Goal: Find specific page/section: Find specific page/section

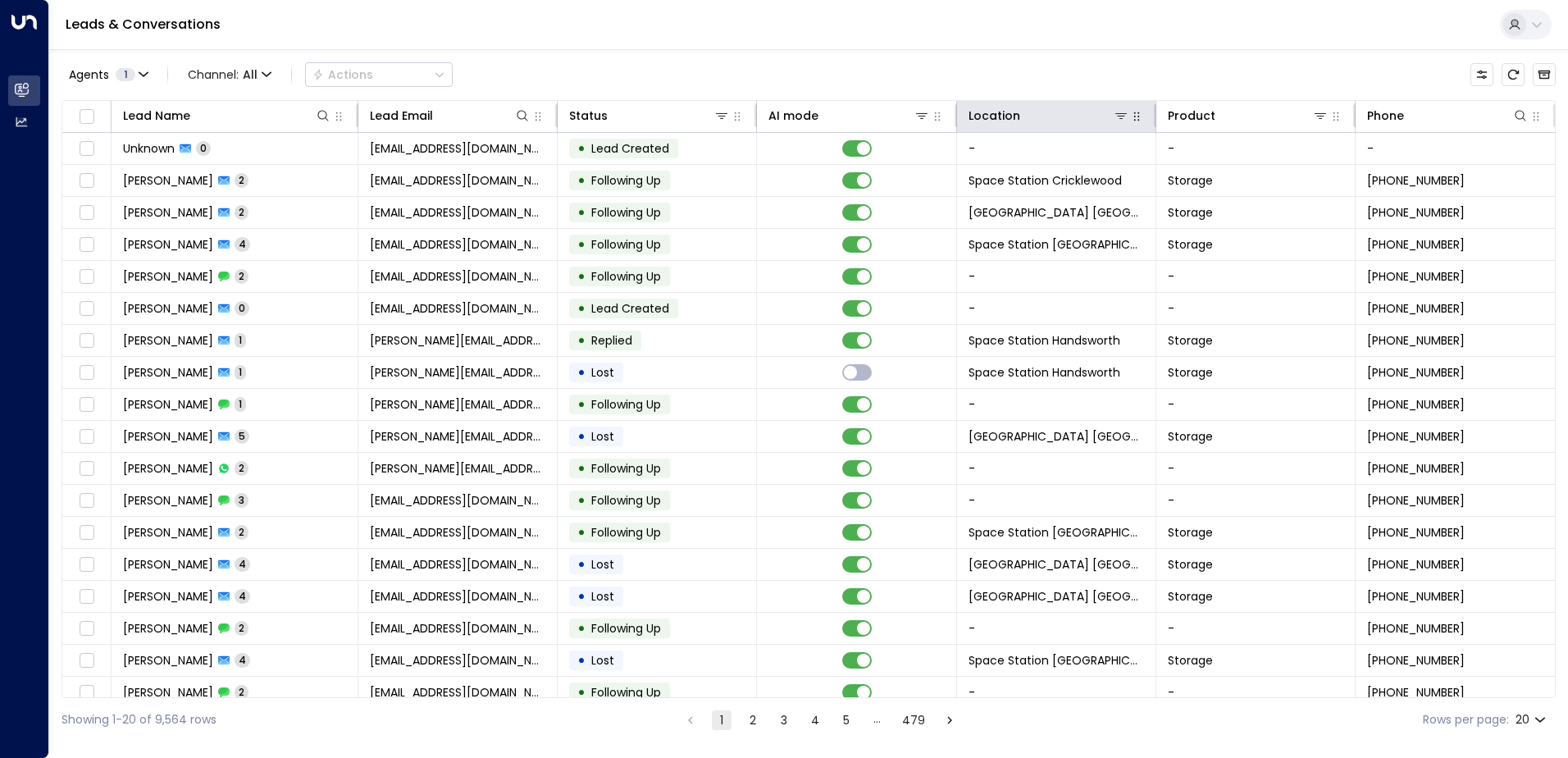
click at [1129, 118] on button "button" at bounding box center [1136, 116] width 16 height 16
click at [1123, 122] on icon at bounding box center [1121, 115] width 13 height 13
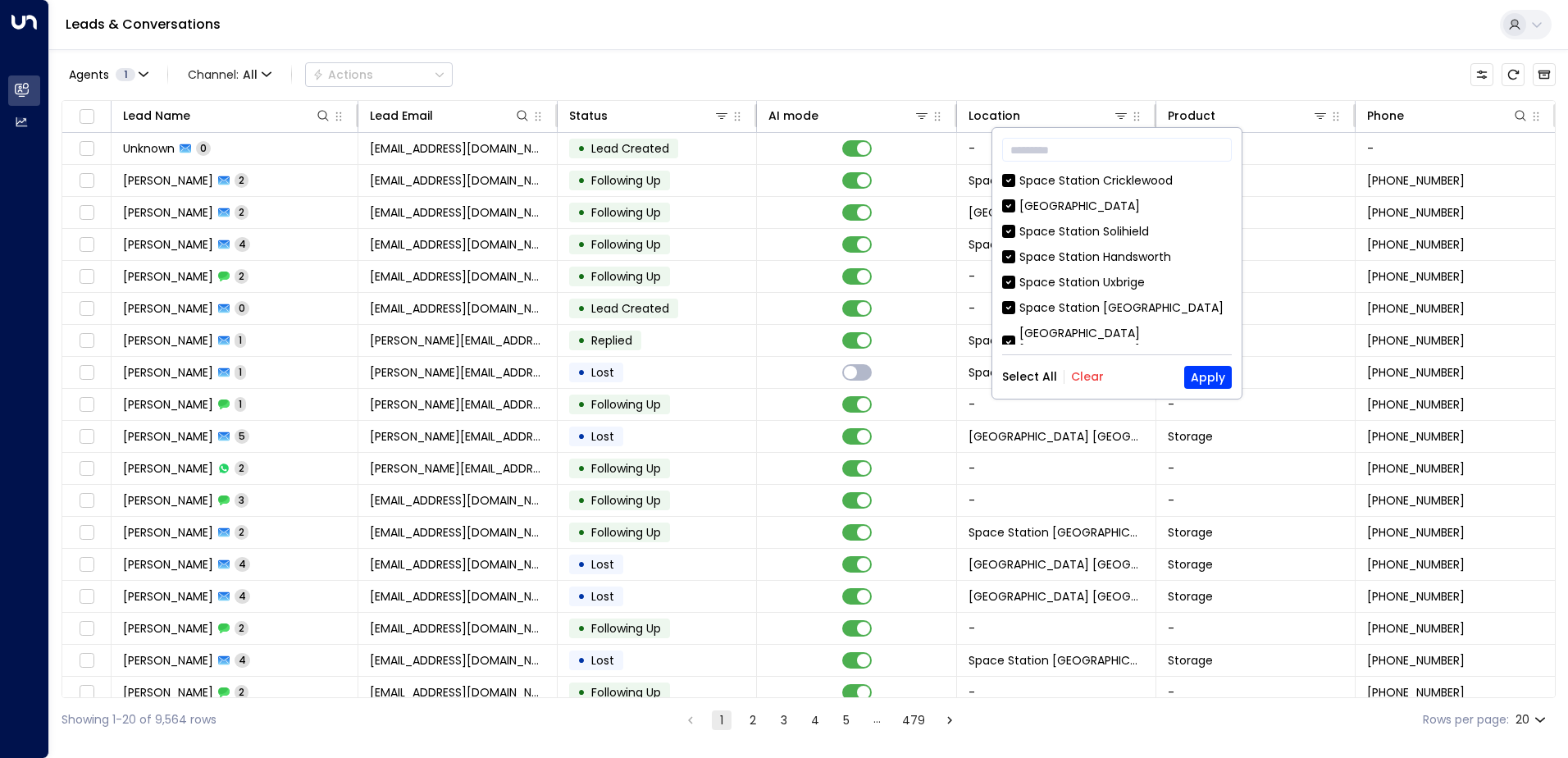
click at [1087, 372] on button "Clear" at bounding box center [1087, 377] width 33 height 13
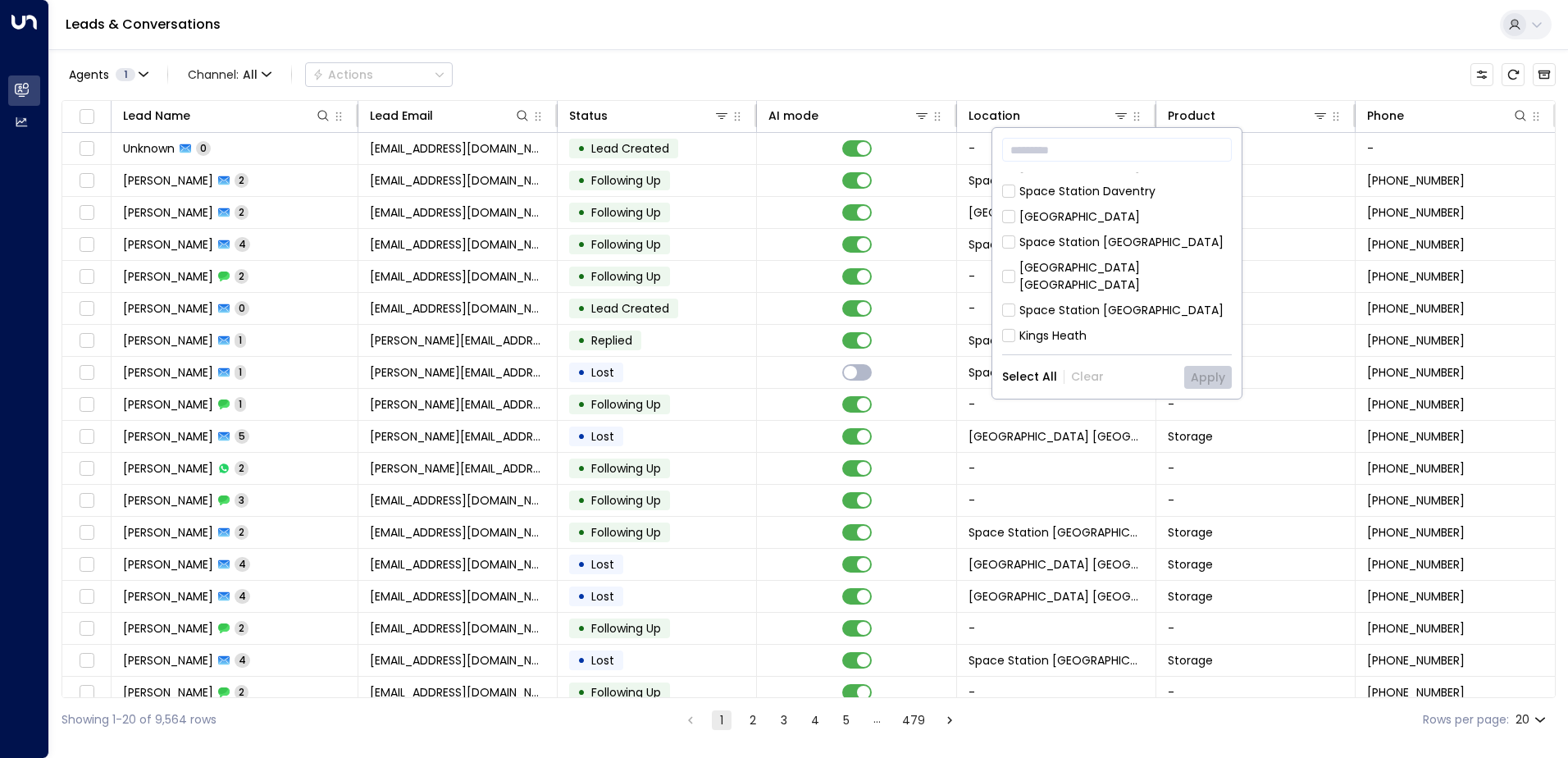
scroll to position [410, 0]
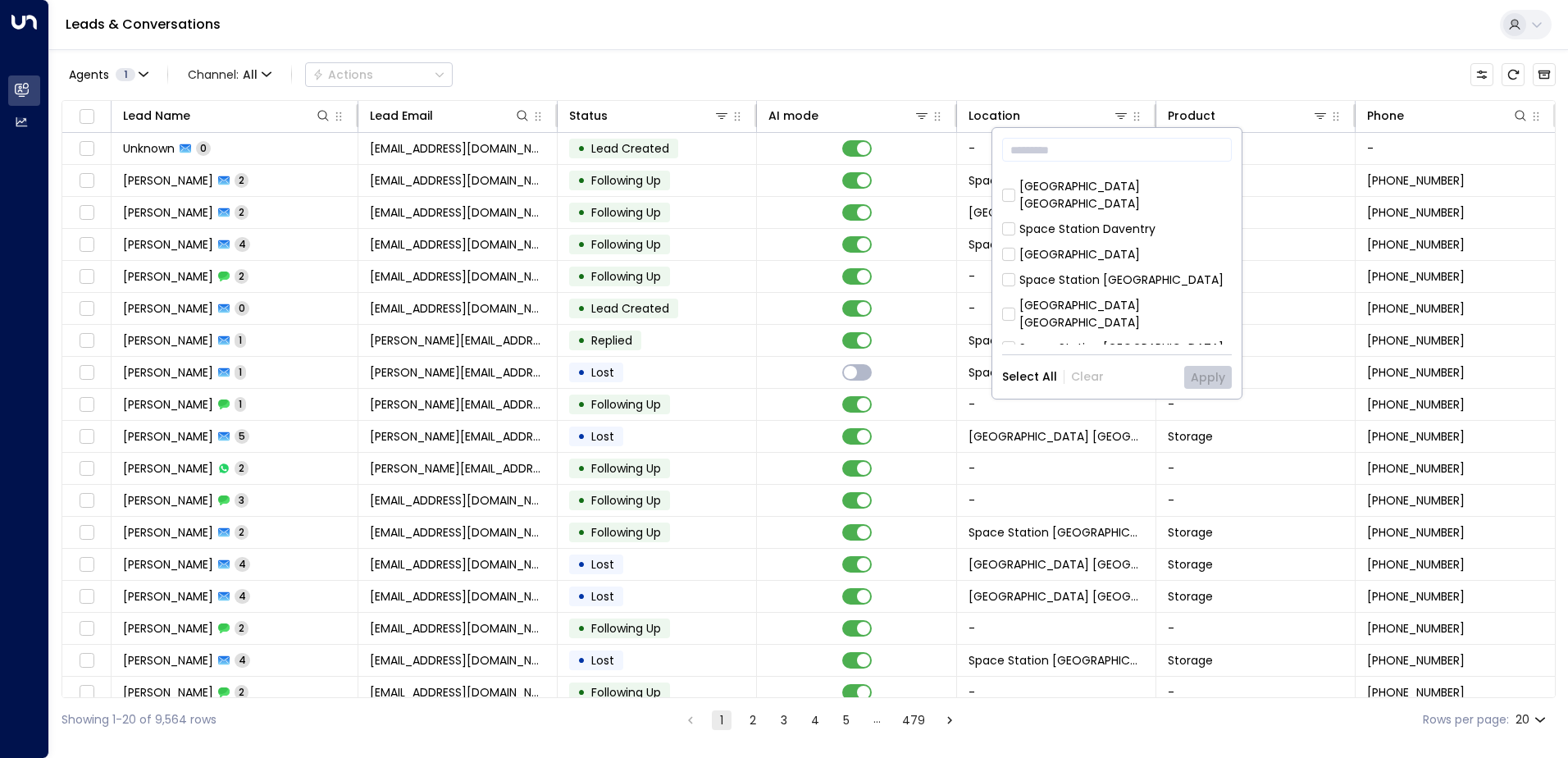
click at [1144, 297] on div "[GEOGRAPHIC_DATA] [GEOGRAPHIC_DATA]" at bounding box center [1125, 314] width 213 height 34
click at [1206, 377] on button "Apply" at bounding box center [1208, 377] width 47 height 23
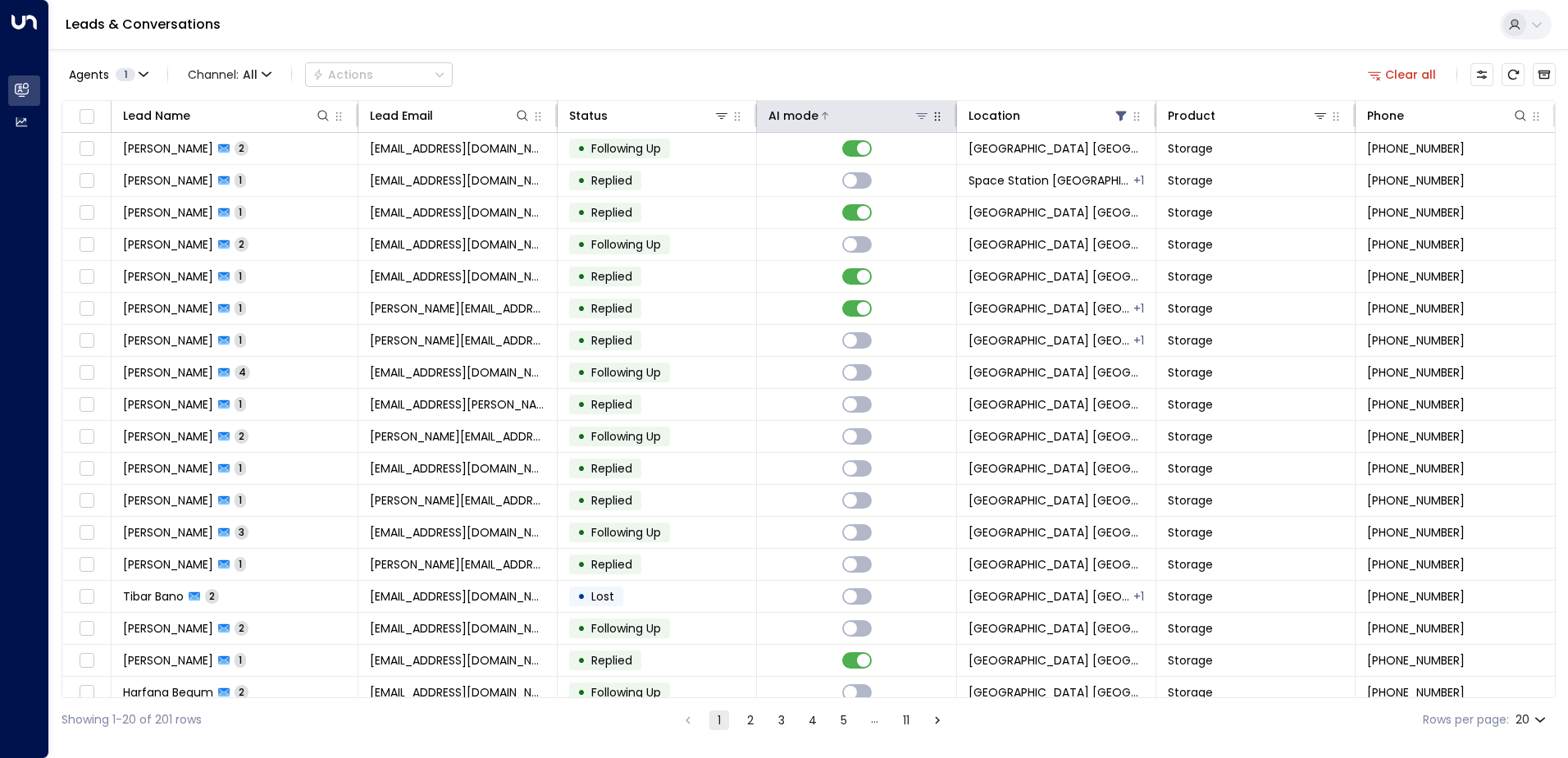
click at [812, 116] on div "AI mode" at bounding box center [793, 115] width 50 height 20
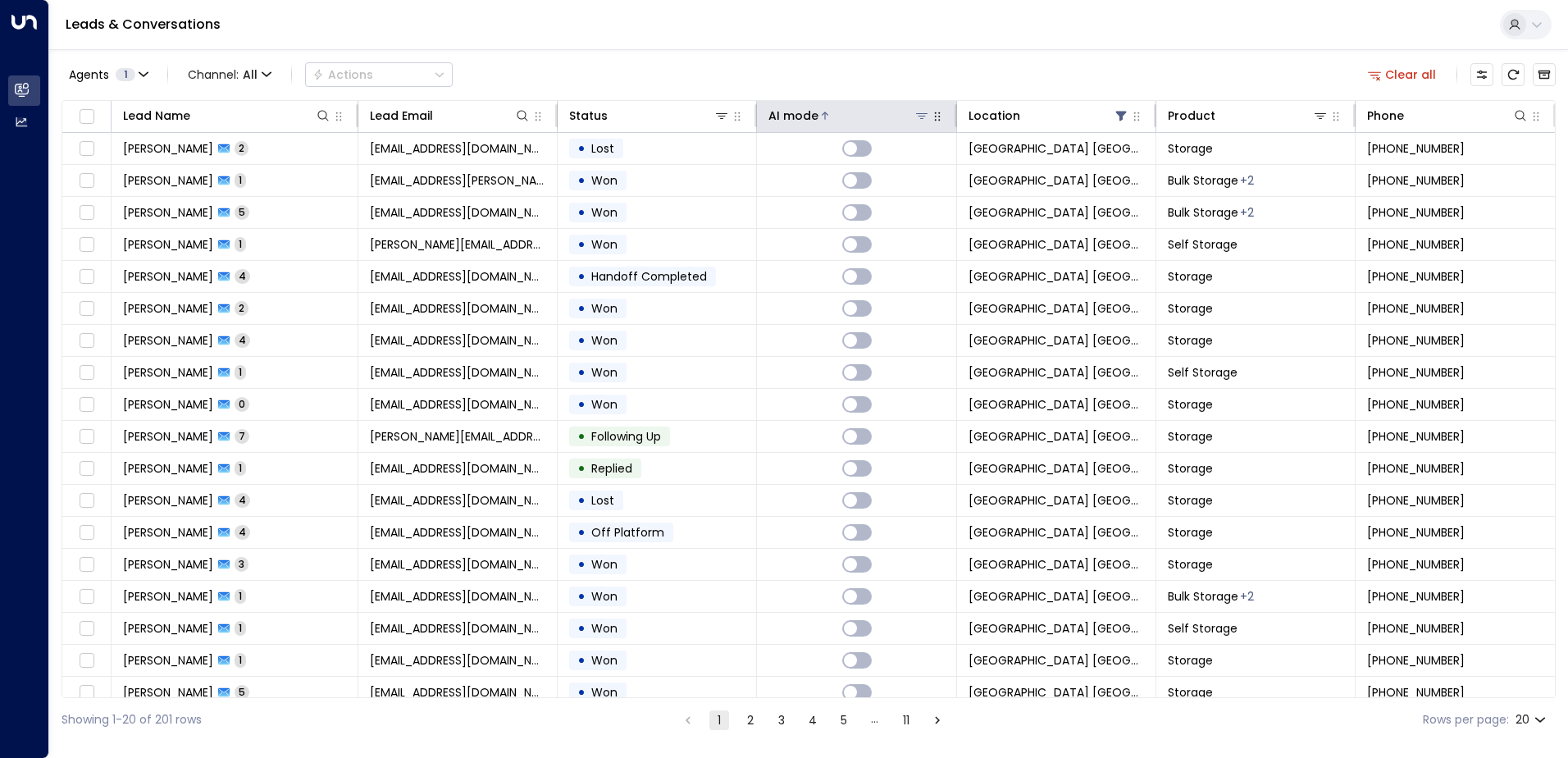
click at [812, 116] on div "AI mode" at bounding box center [793, 115] width 50 height 20
